Goal: Information Seeking & Learning: Learn about a topic

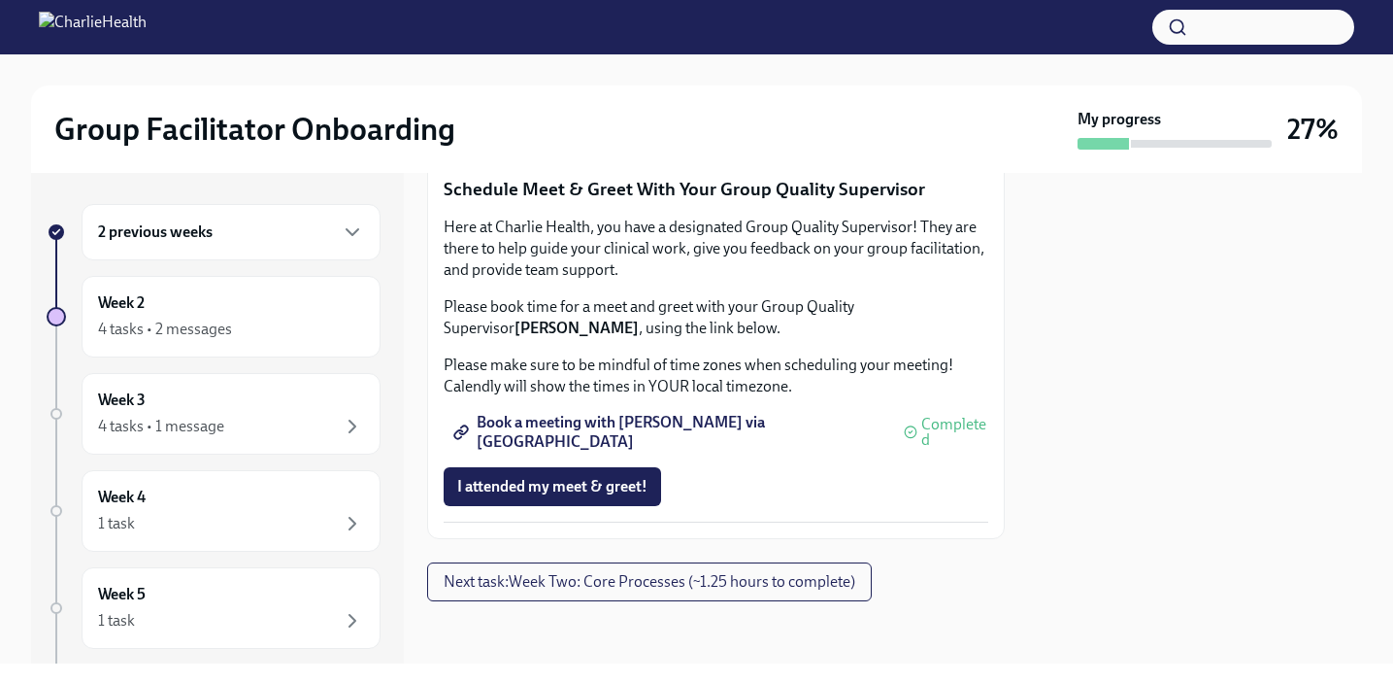
scroll to position [2017, 0]
click at [552, 593] on button "Next task : Week Two: Core Processes (~1.25 hours to complete)" at bounding box center [649, 581] width 445 height 39
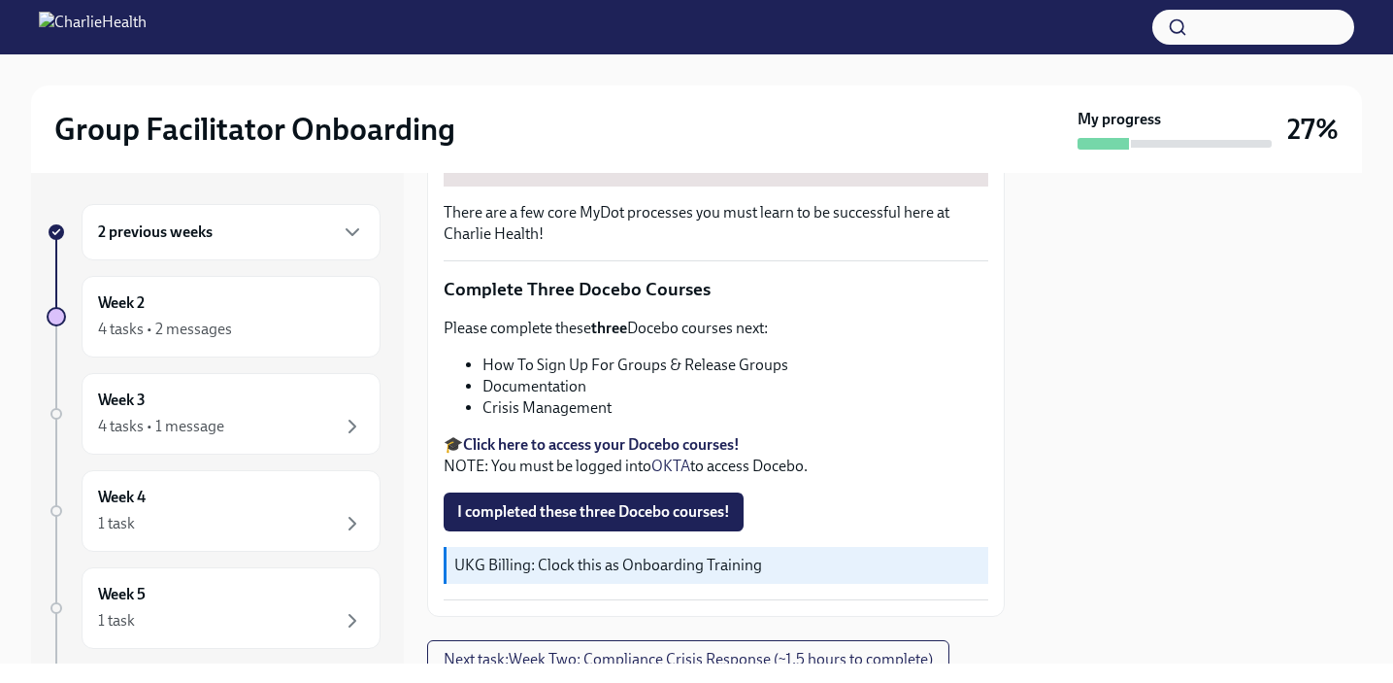
scroll to position [646, 0]
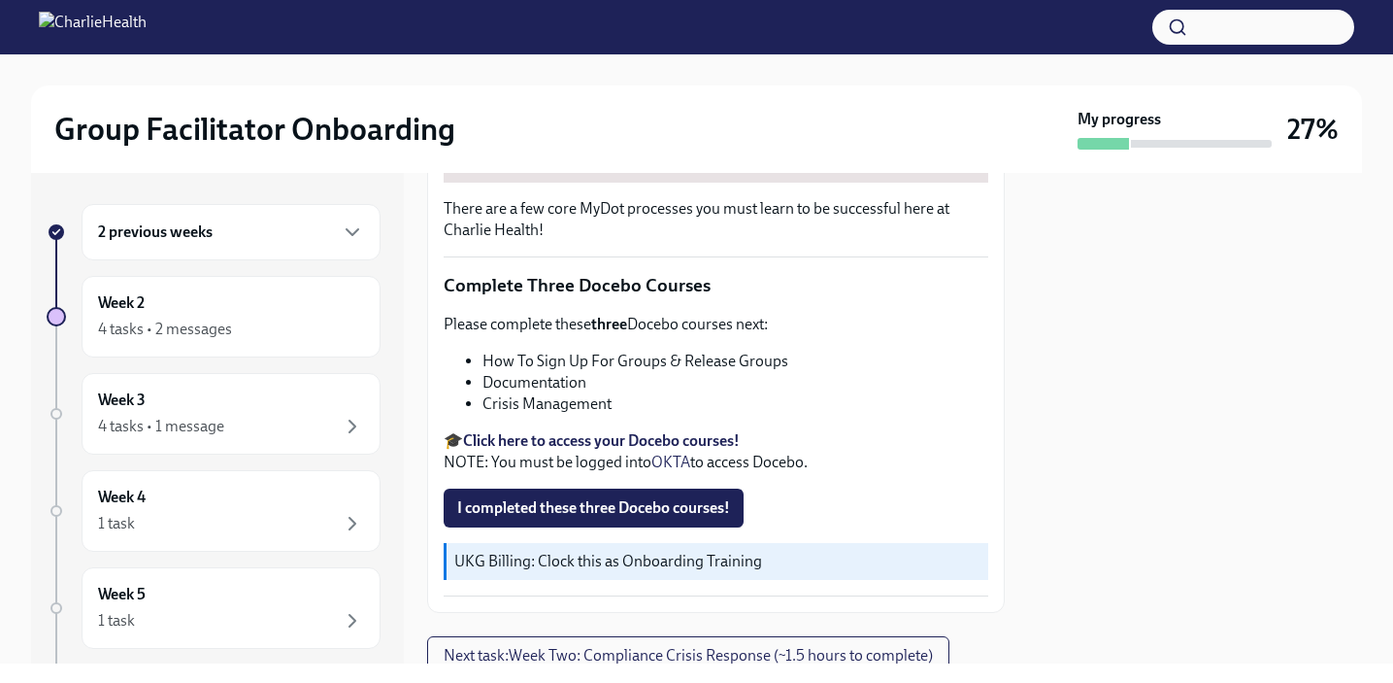
click at [558, 439] on strong "Click here to access your Docebo courses!" at bounding box center [601, 440] width 277 height 18
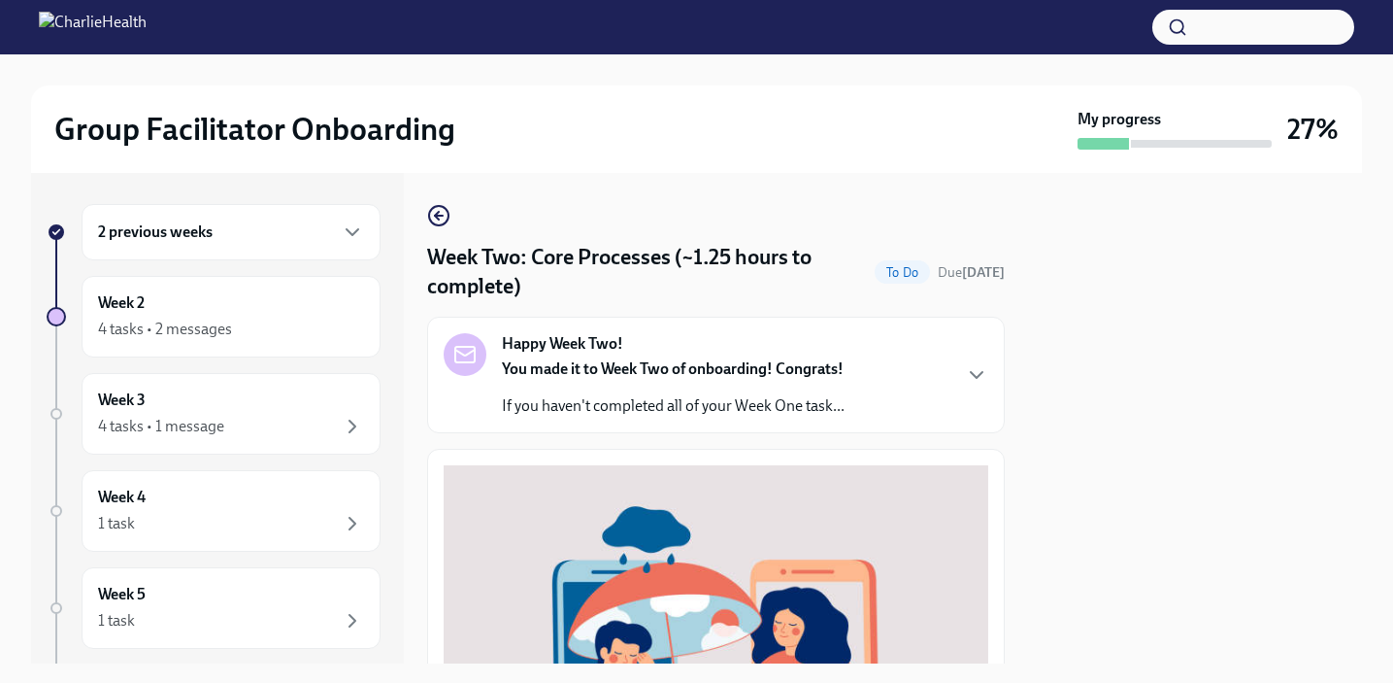
scroll to position [720, 0]
